Goal: Task Accomplishment & Management: Use online tool/utility

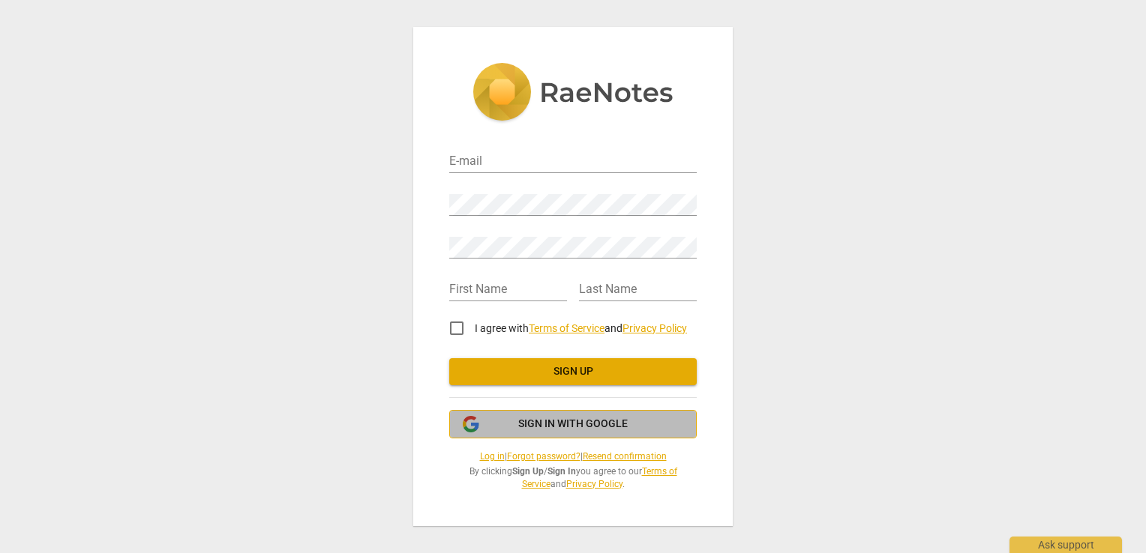
click at [580, 423] on span "Sign in with Google" at bounding box center [572, 424] width 109 height 15
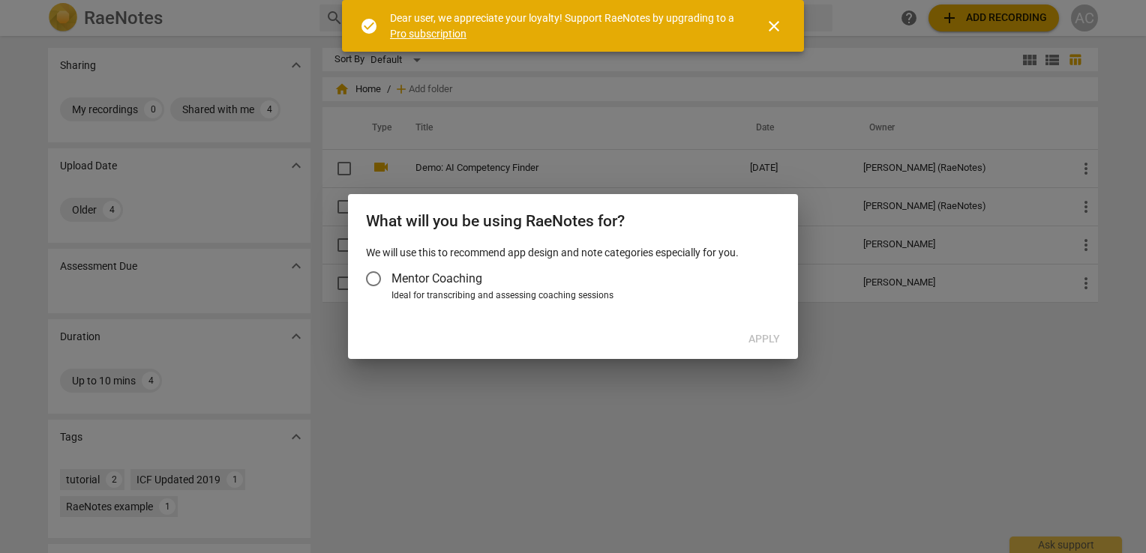
click at [423, 271] on span "Mentor Coaching" at bounding box center [436, 278] width 91 height 17
click at [391, 271] on input "Mentor Coaching" at bounding box center [373, 279] width 36 height 36
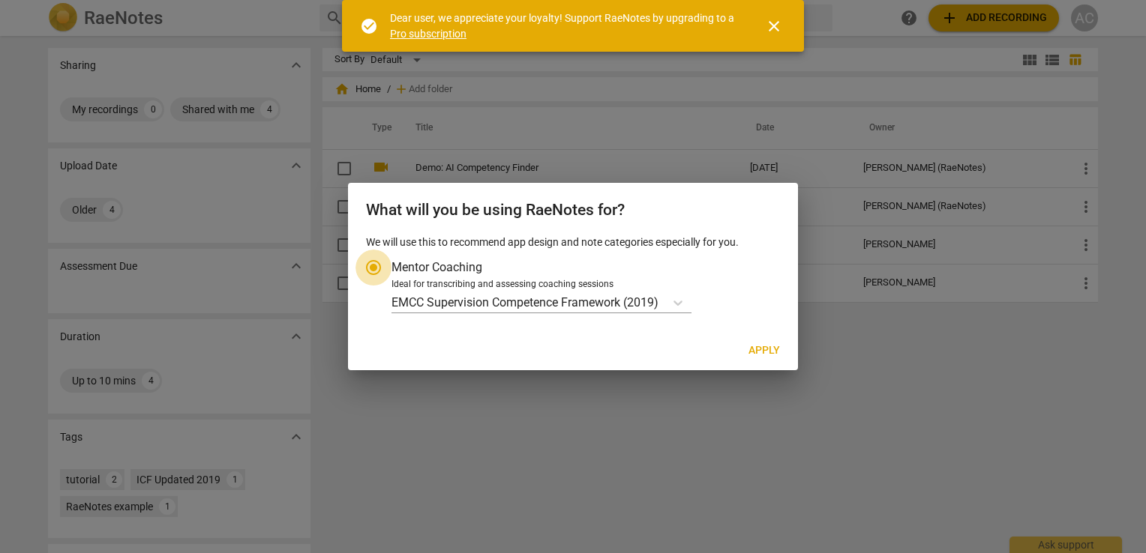
click at [391, 262] on input "Mentor Coaching" at bounding box center [373, 268] width 36 height 36
click at [773, 21] on span "close" at bounding box center [774, 26] width 18 height 18
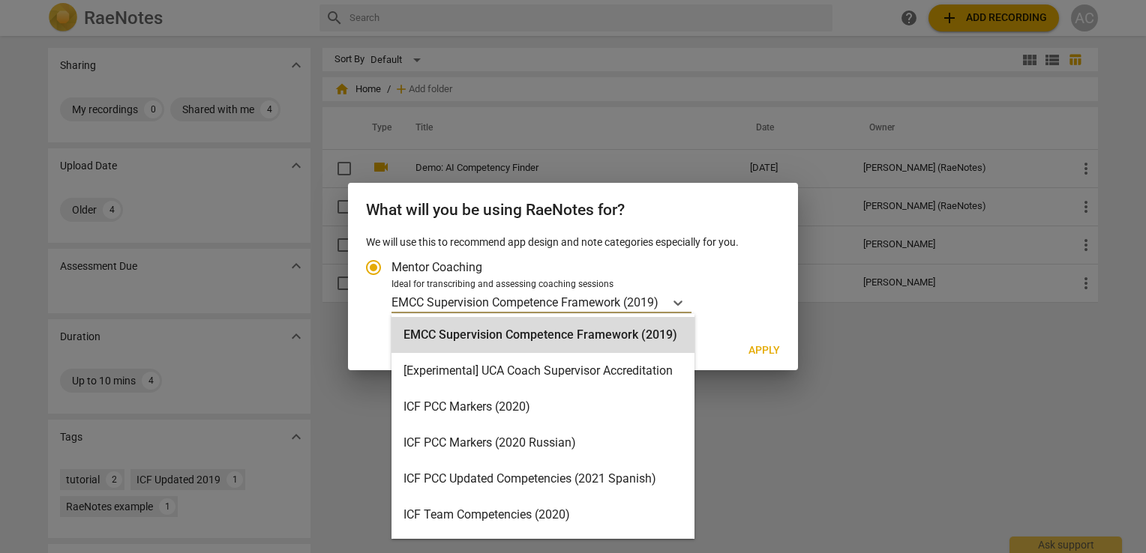
click at [532, 301] on p "EMCC Supervision Competence Framework (2019)" at bounding box center [524, 302] width 267 height 17
click at [0, 0] on input "Ideal for transcribing and assessing coaching sessions 16 results available. Us…" at bounding box center [0, 0] width 0 height 0
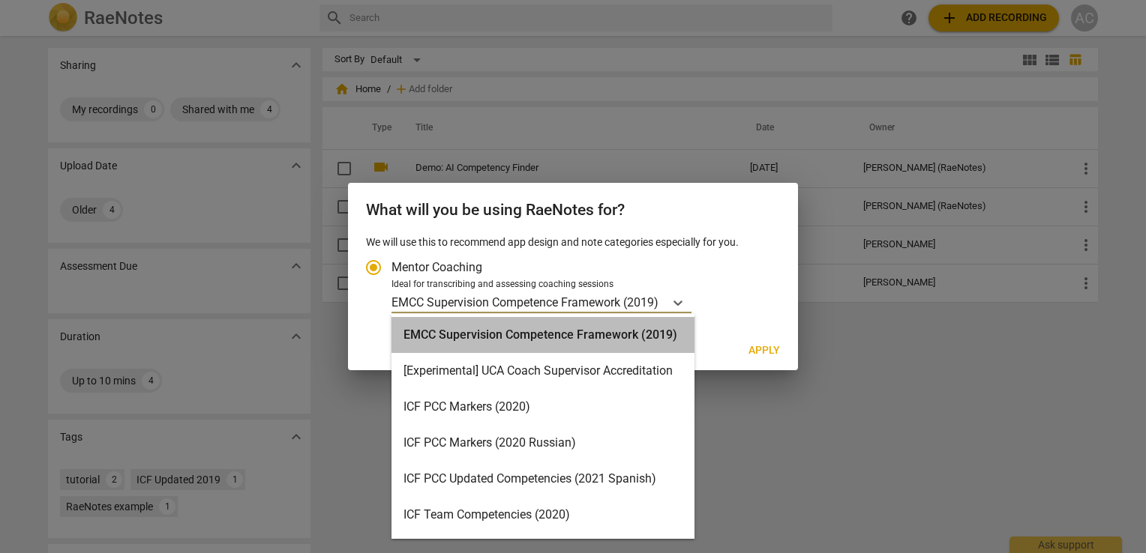
click at [643, 334] on div "EMCC Supervision Competence Framework (2019)" at bounding box center [542, 335] width 303 height 36
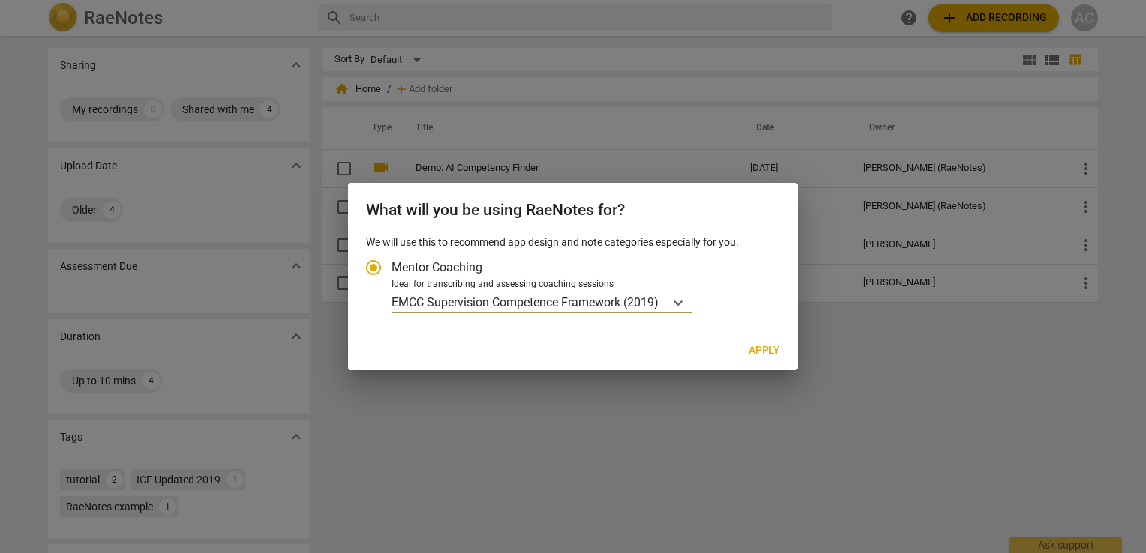
click at [752, 349] on span "Apply" at bounding box center [763, 350] width 31 height 15
radio input "false"
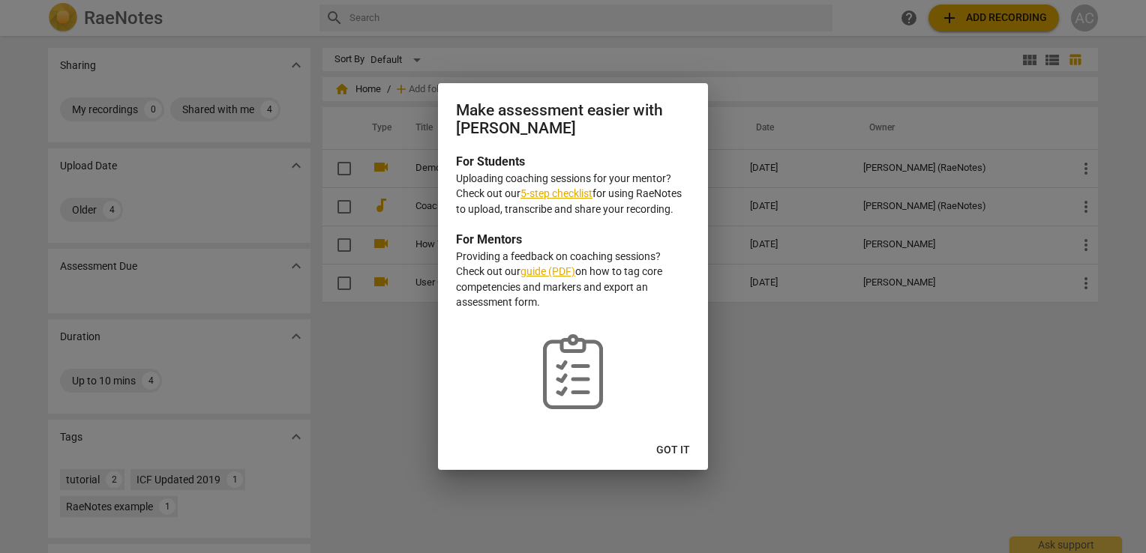
click at [669, 441] on button "Got it" at bounding box center [673, 450] width 58 height 27
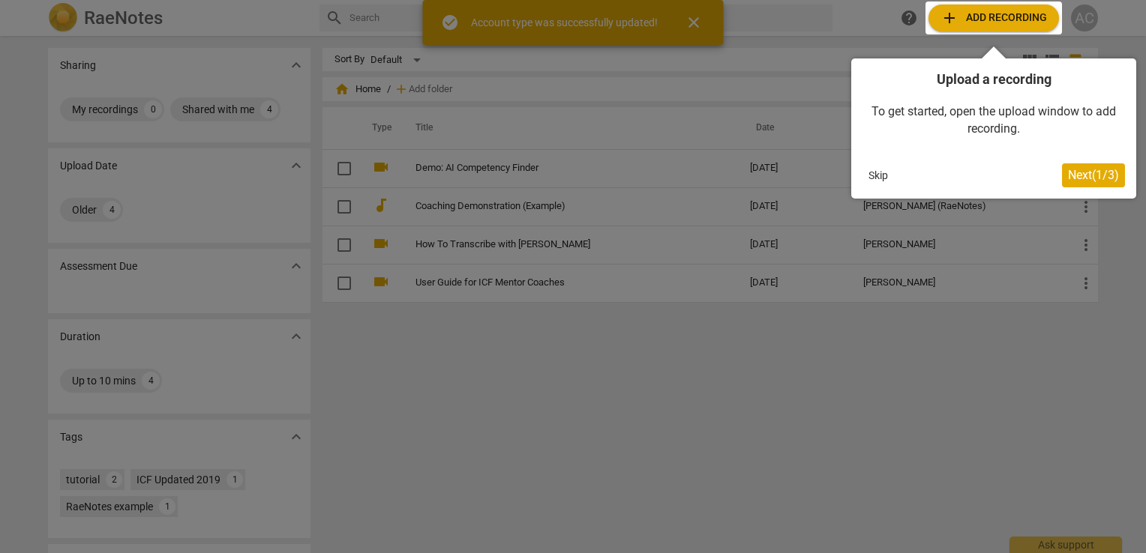
click at [963, 19] on div at bounding box center [993, 17] width 136 height 33
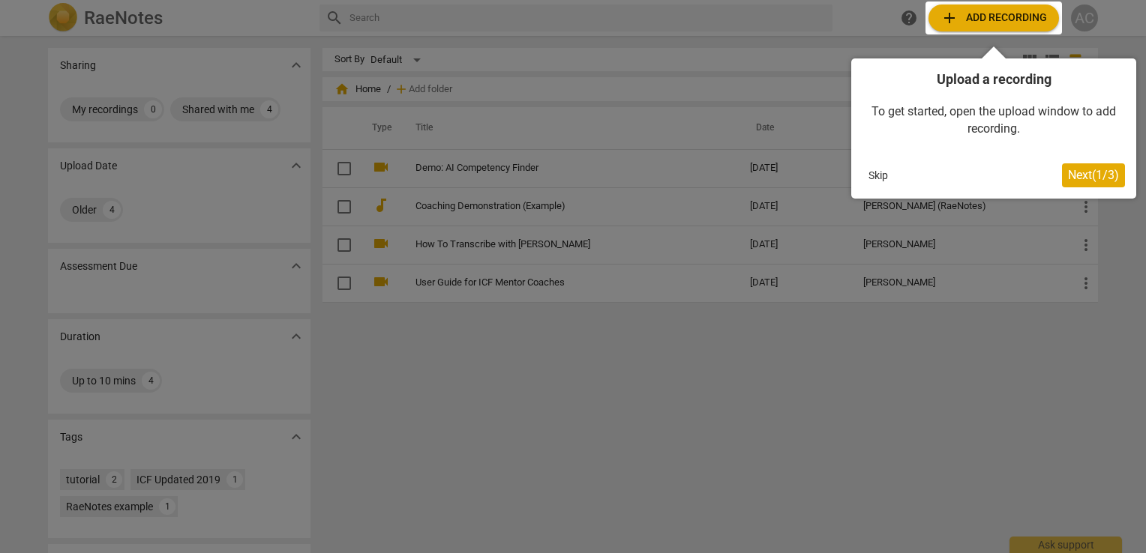
click at [1077, 167] on button "Next ( 1 / 3 )" at bounding box center [1093, 175] width 63 height 24
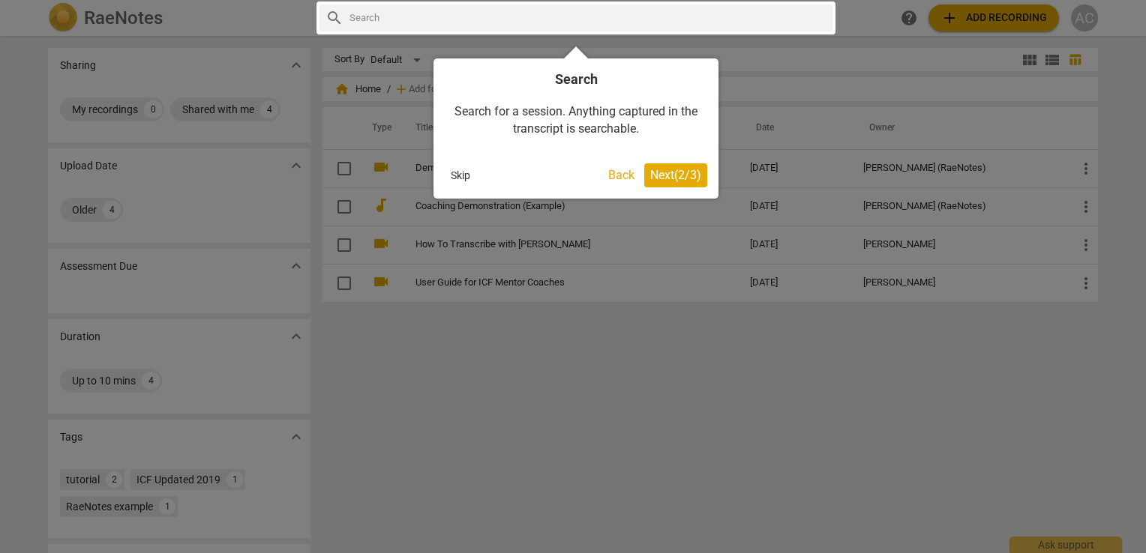
click at [676, 172] on span "Next ( 2 / 3 )" at bounding box center [675, 175] width 51 height 14
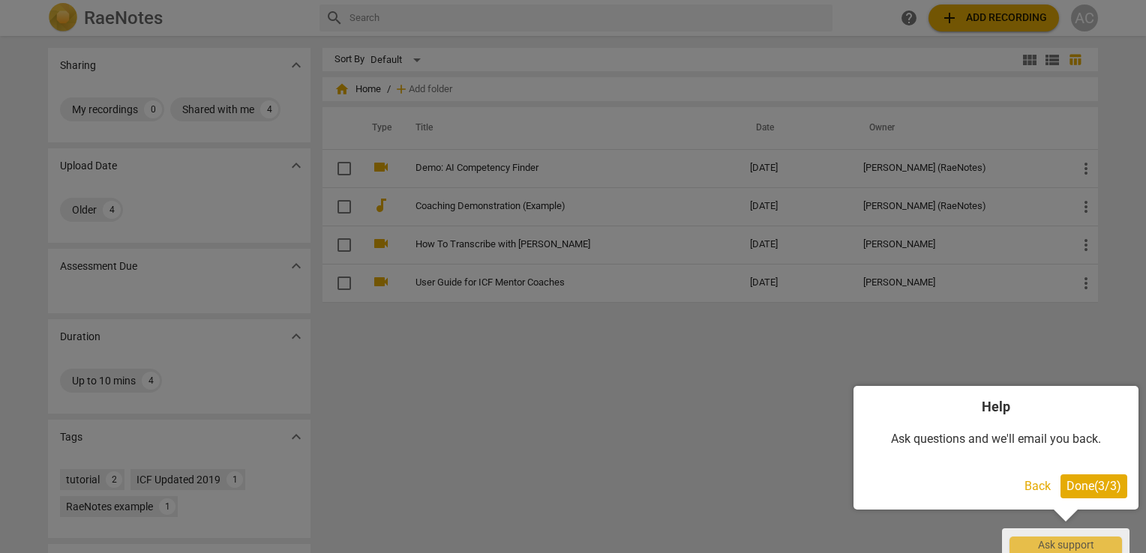
click at [1074, 484] on span "Done ( 3 / 3 )" at bounding box center [1093, 486] width 55 height 14
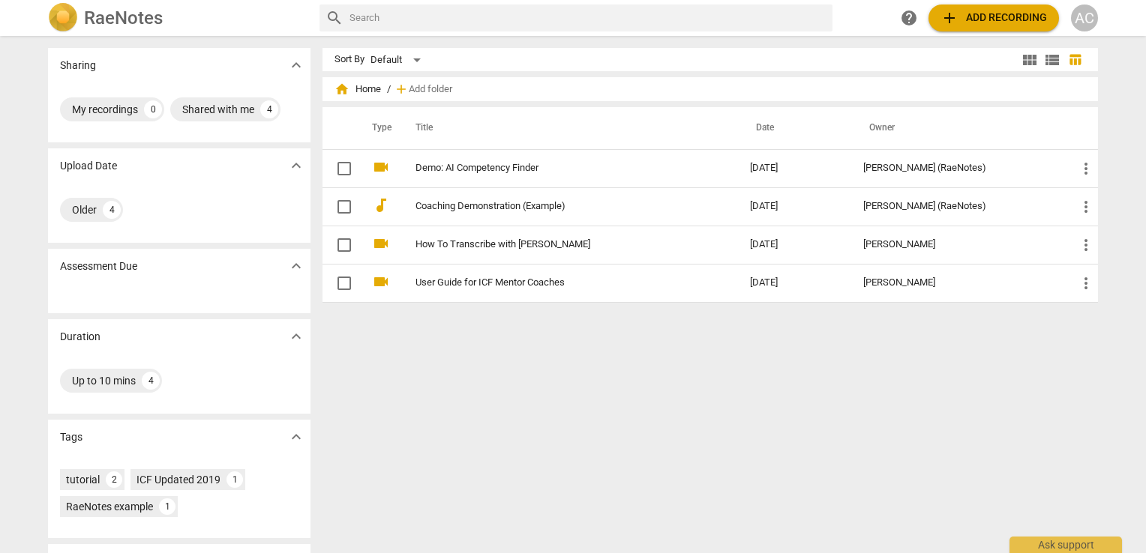
click at [966, 17] on span "add Add recording" at bounding box center [993, 18] width 106 height 18
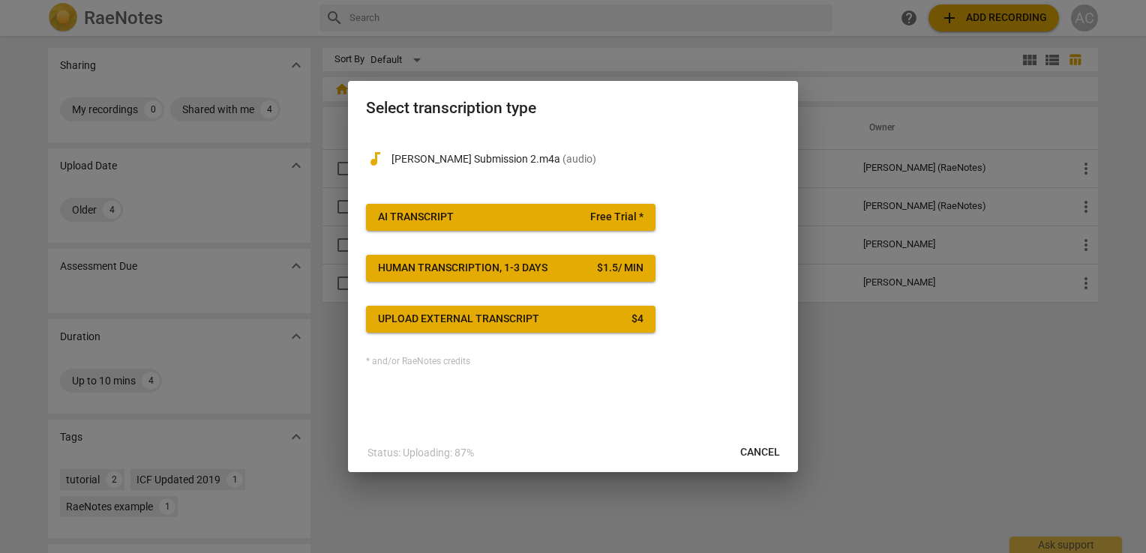
click at [564, 214] on span "AI Transcript Free Trial *" at bounding box center [510, 217] width 265 height 15
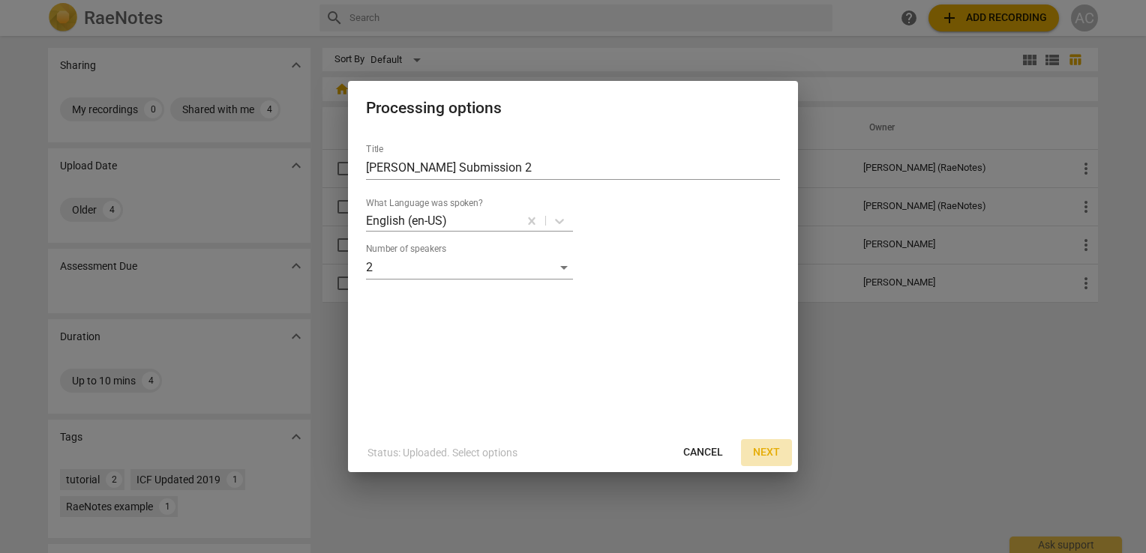
click at [765, 452] on span "Next" at bounding box center [766, 452] width 27 height 15
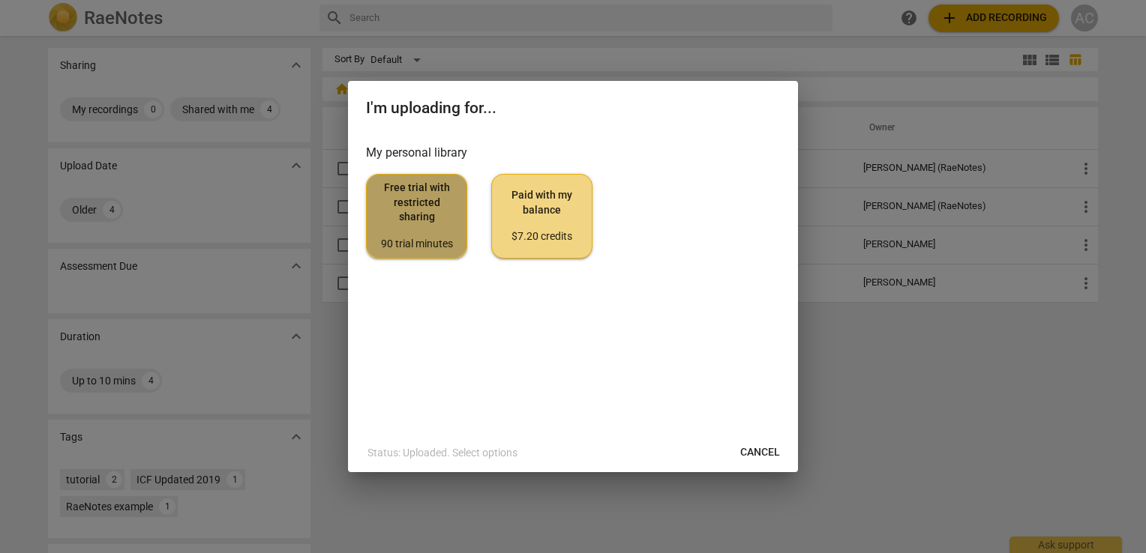
click at [402, 196] on span "Free trial with restricted sharing 90 trial minutes" at bounding box center [417, 216] width 76 height 70
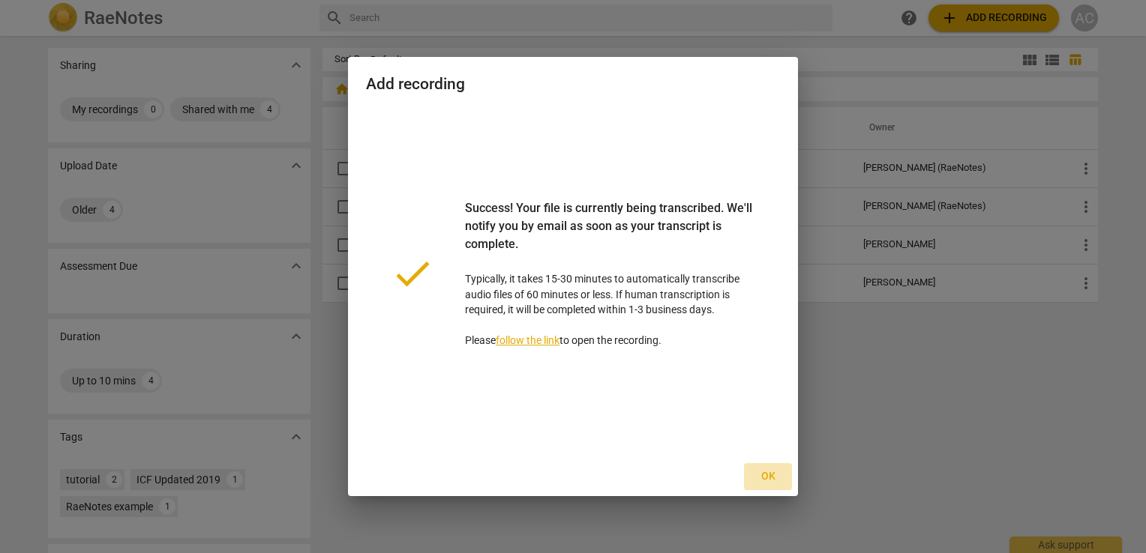
click at [770, 474] on span "Ok" at bounding box center [768, 476] width 24 height 15
